Goal: Task Accomplishment & Management: Complete application form

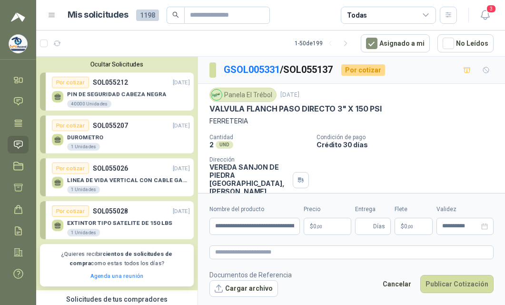
scroll to position [34, 0]
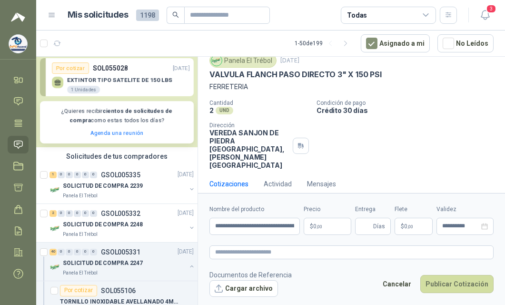
type input "**********"
click at [304, 223] on p "$ 0 ,00" at bounding box center [328, 226] width 48 height 17
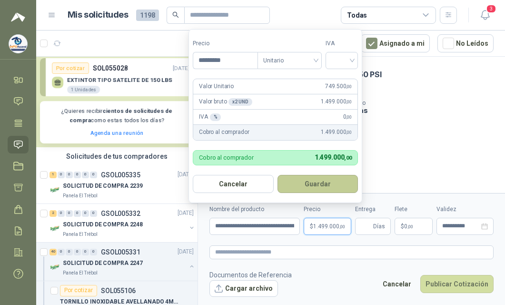
type input "*********"
click at [320, 185] on button "Guardar" at bounding box center [318, 184] width 81 height 18
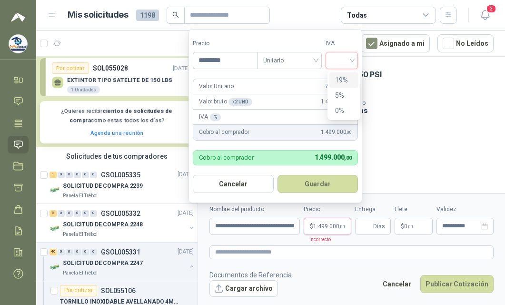
click at [357, 60] on div at bounding box center [342, 60] width 32 height 17
click at [343, 78] on div "19%" at bounding box center [344, 80] width 18 height 10
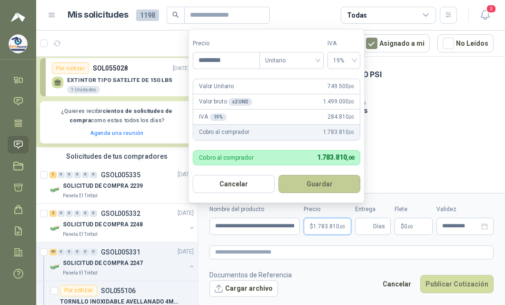
click at [318, 184] on button "Guardar" at bounding box center [319, 184] width 82 height 18
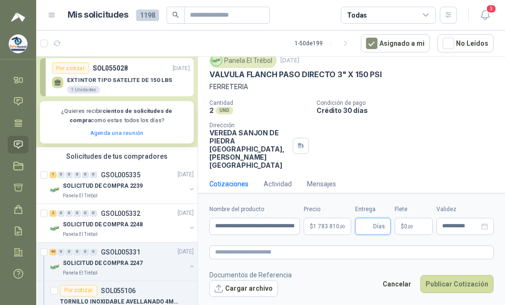
click at [361, 228] on input "Entrega" at bounding box center [366, 226] width 10 height 16
type input "*"
click at [449, 286] on button "Publicar Cotización" at bounding box center [456, 284] width 73 height 18
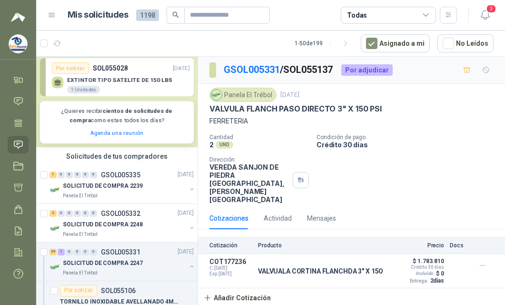
scroll to position [5, 0]
